Goal: Find specific page/section: Find specific page/section

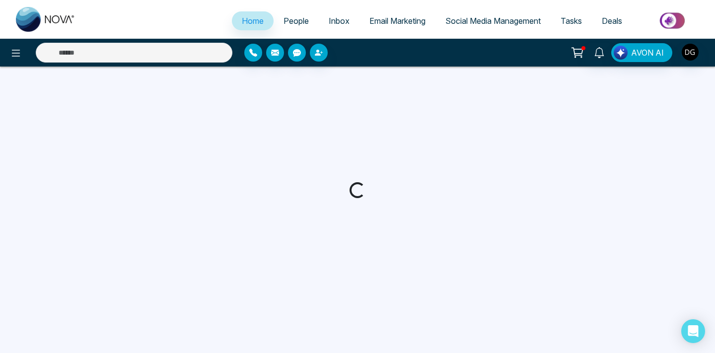
select select "*"
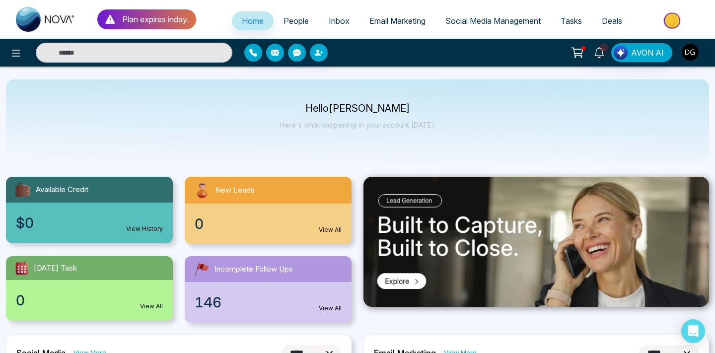
click at [289, 17] on span "People" at bounding box center [296, 21] width 25 height 10
